Goal: Contribute content

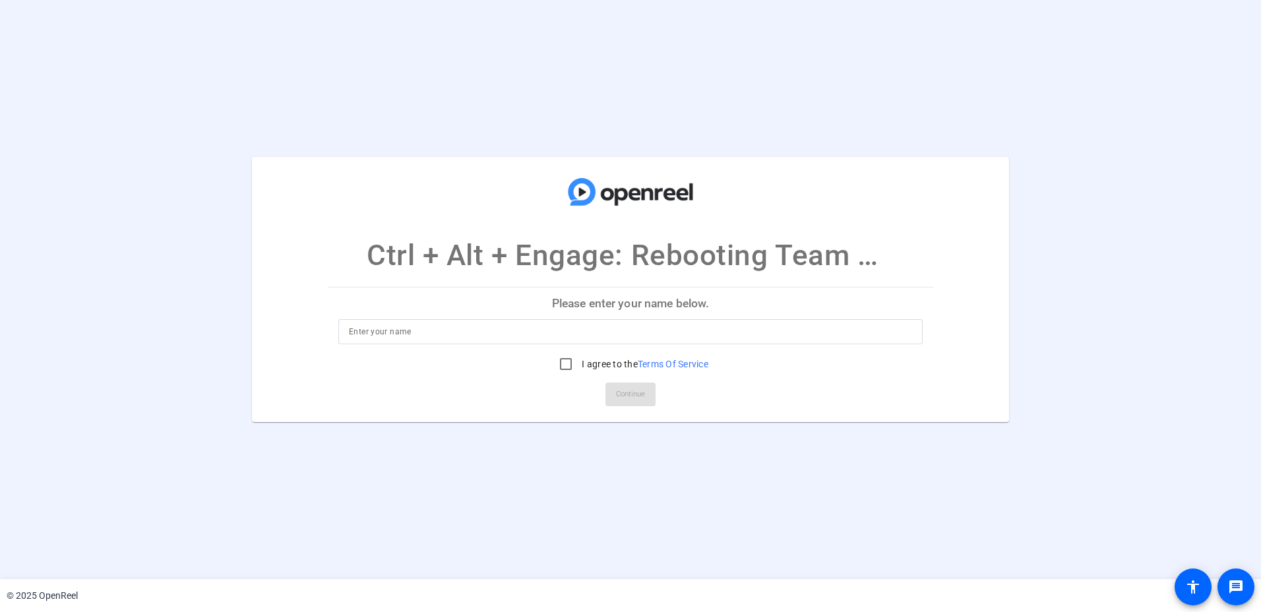
click at [404, 332] on input at bounding box center [630, 332] width 563 height 16
type input "[PERSON_NAME]"
click at [566, 366] on input "I agree to the Terms Of Service" at bounding box center [566, 364] width 26 height 26
checkbox input "true"
click at [633, 399] on span "Continue" at bounding box center [630, 395] width 29 height 20
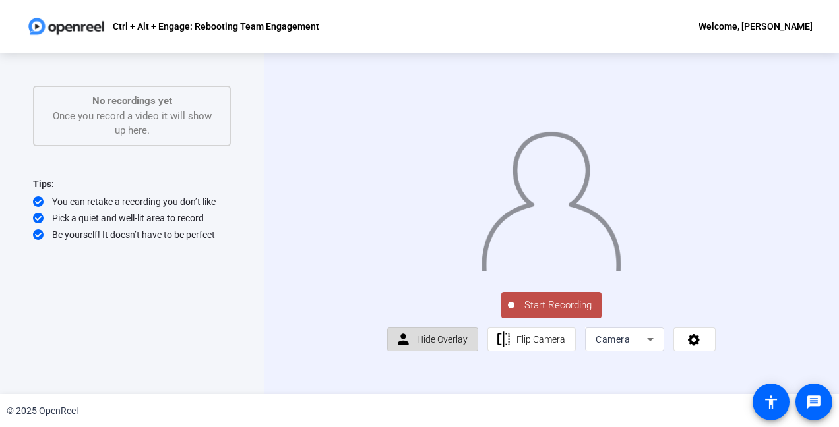
click at [437, 345] on span "Hide Overlay" at bounding box center [442, 339] width 51 height 11
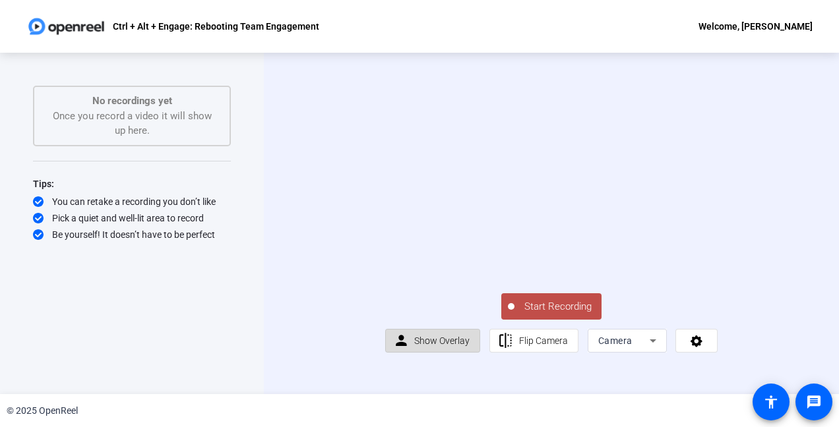
click at [437, 346] on span "Show Overlay" at bounding box center [441, 341] width 55 height 11
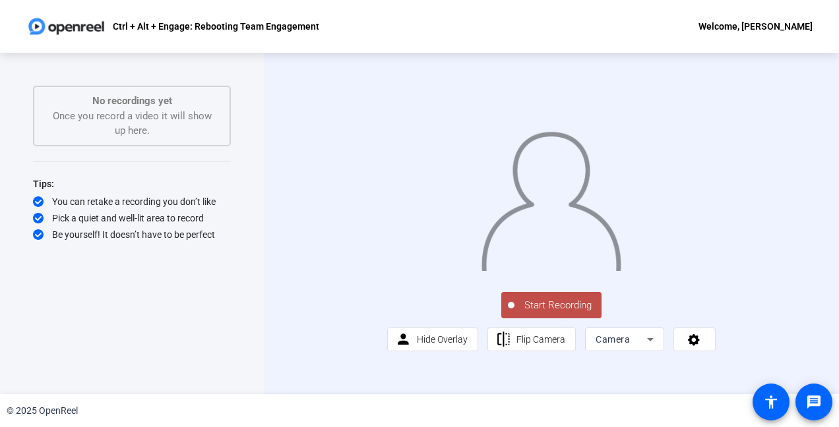
scroll to position [15, 0]
click at [694, 346] on icon at bounding box center [694, 340] width 12 height 12
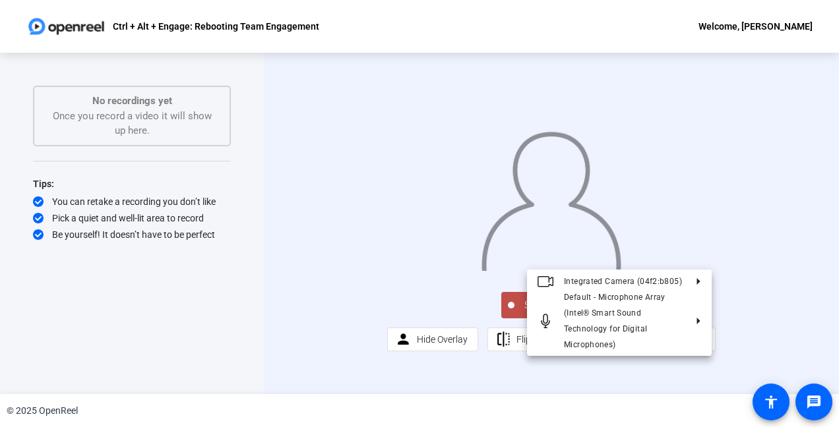
click at [736, 350] on div at bounding box center [419, 213] width 839 height 427
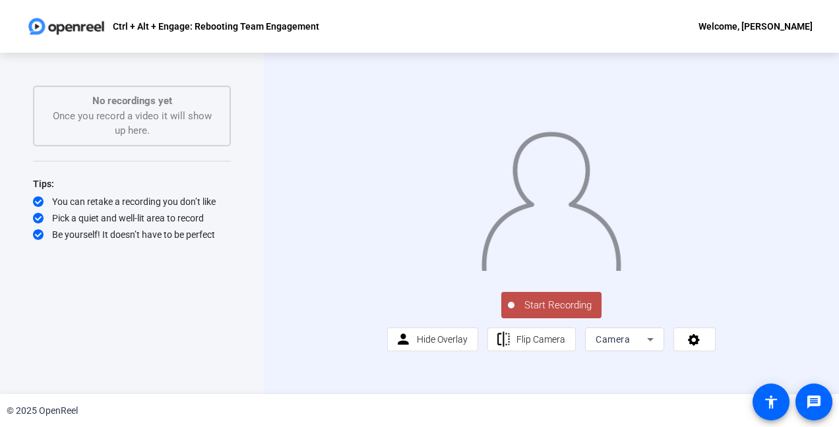
drag, startPoint x: 534, startPoint y: 245, endPoint x: 759, endPoint y: 326, distance: 239.1
click at [716, 326] on div "Start Recording person Hide Overlay flip Flip Camera Camera" at bounding box center [551, 321] width 328 height 62
click at [647, 342] on icon at bounding box center [650, 339] width 7 height 3
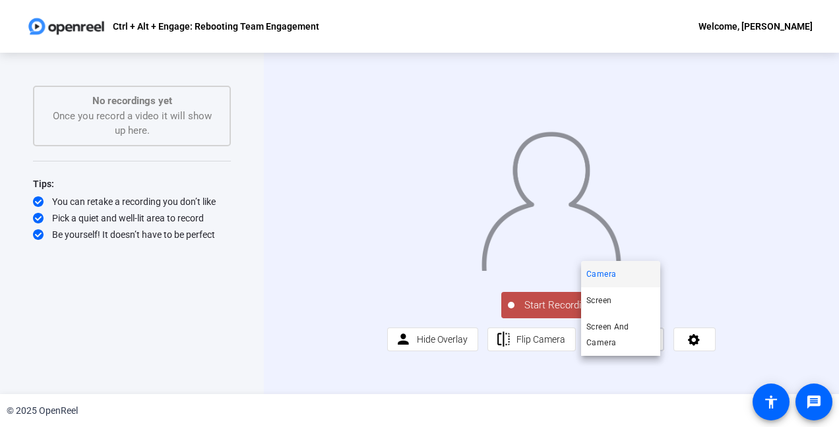
click at [732, 355] on div at bounding box center [419, 213] width 839 height 427
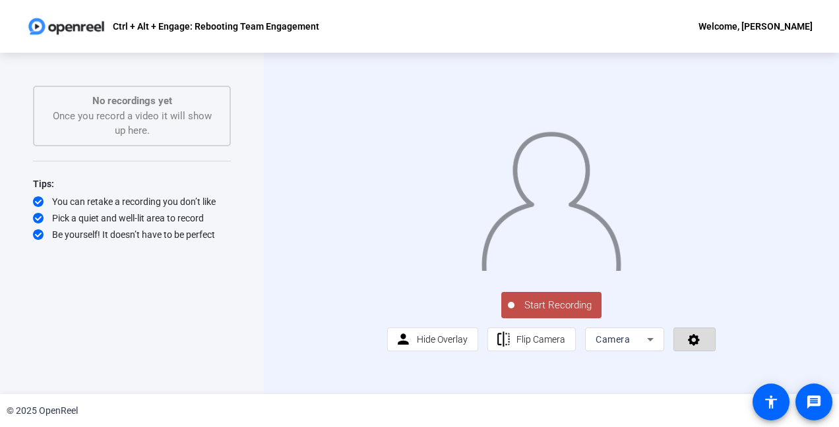
click at [691, 346] on icon at bounding box center [694, 339] width 15 height 13
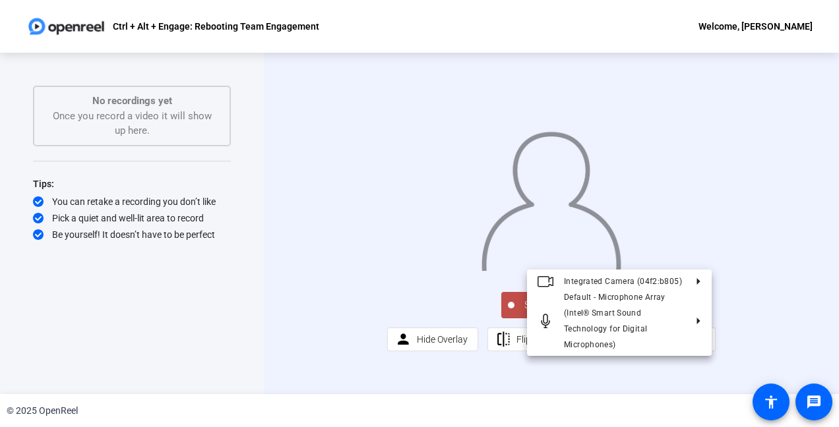
click at [751, 356] on div at bounding box center [419, 213] width 839 height 427
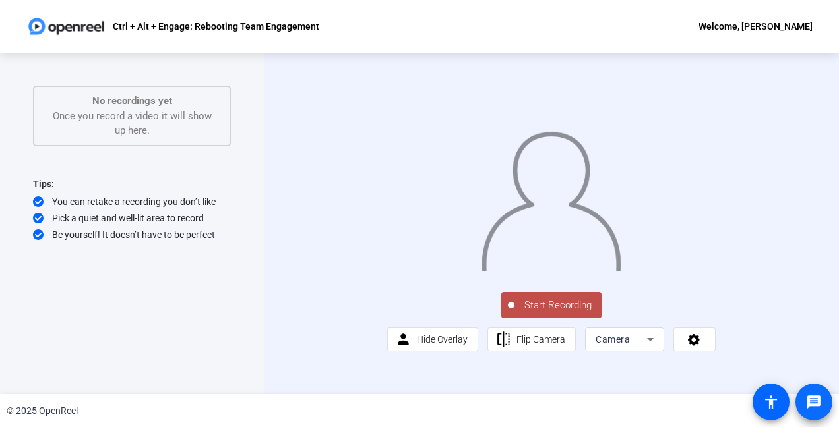
click at [811, 405] on mat-icon "message" at bounding box center [814, 402] width 16 height 16
